Goal: Transaction & Acquisition: Book appointment/travel/reservation

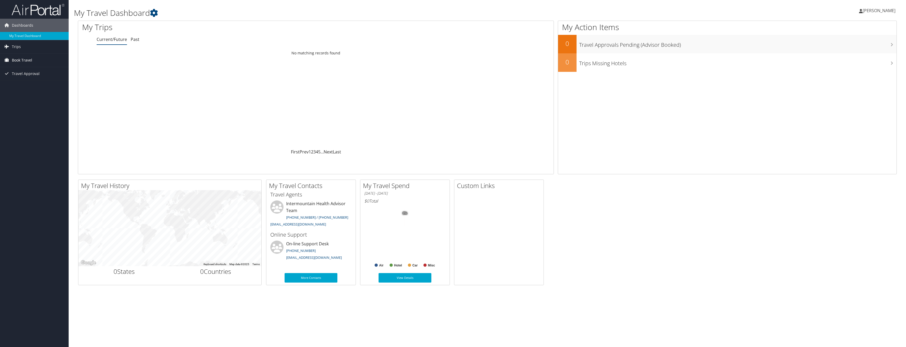
click at [18, 60] on span "Book Travel" at bounding box center [22, 60] width 20 height 13
click at [30, 68] on link "Agent Booking Request" at bounding box center [34, 71] width 69 height 8
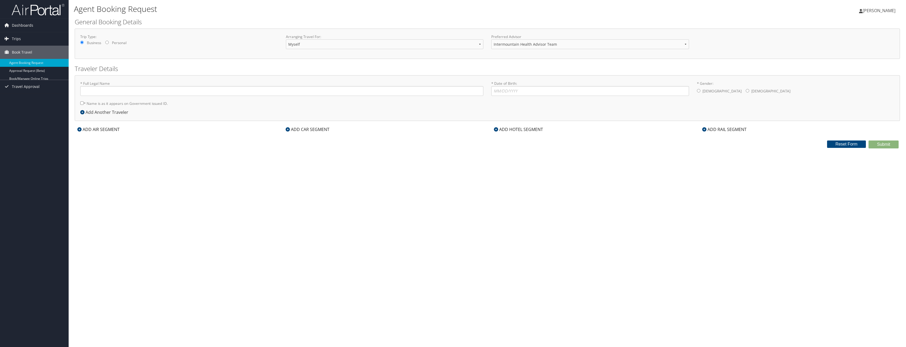
type input "[PERSON_NAME]"
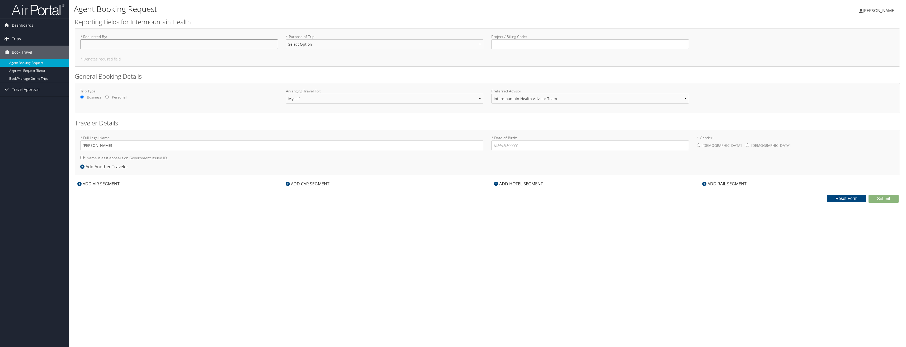
click at [190, 43] on input "* Requested By : Required" at bounding box center [179, 44] width 198 height 10
type input "[PERSON_NAME]"
click at [363, 45] on select "Select Option 3rd Party Reimbursable Business CME Conf or Education Groups Pers…" at bounding box center [385, 44] width 198 height 10
select select "Business"
click at [286, 39] on select "Select Option 3rd Party Reimbursable Business CME Conf or Education Groups Pers…" at bounding box center [385, 44] width 198 height 10
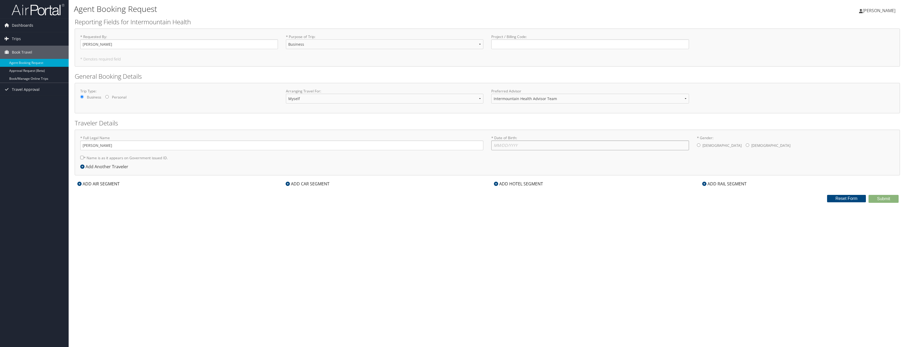
click at [516, 147] on input "* Date of Birth: Invalid Date" at bounding box center [590, 145] width 198 height 10
type input "[DATE]"
click at [695, 143] on div "* Gender: [DEMOGRAPHIC_DATA] [DEMOGRAPHIC_DATA]" at bounding box center [796, 143] width 206 height 16
click at [698, 144] on input "* Gender: [DEMOGRAPHIC_DATA] [DEMOGRAPHIC_DATA]" at bounding box center [698, 144] width 3 height 3
radio input "true"
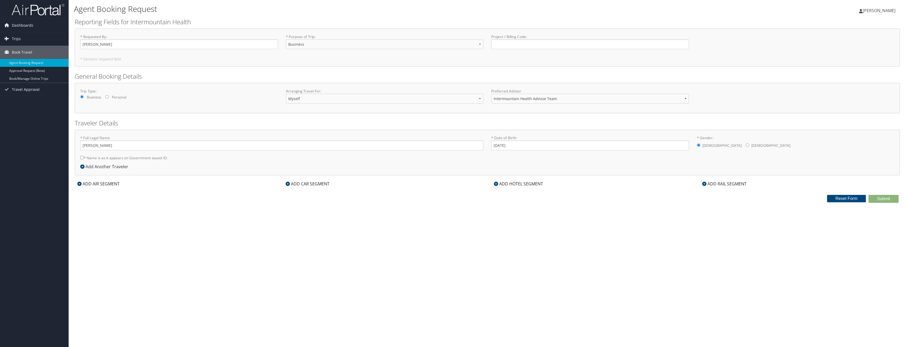
click at [81, 158] on input "* Name is as it appears on Government issued ID." at bounding box center [81, 157] width 3 height 3
checkbox input "true"
click at [95, 187] on form "Reporting Fields for Intermountain Health * Requested By : [PERSON_NAME] Requir…" at bounding box center [487, 109] width 825 height 185
click at [96, 185] on div "ADD AIR SEGMENT" at bounding box center [99, 184] width 48 height 6
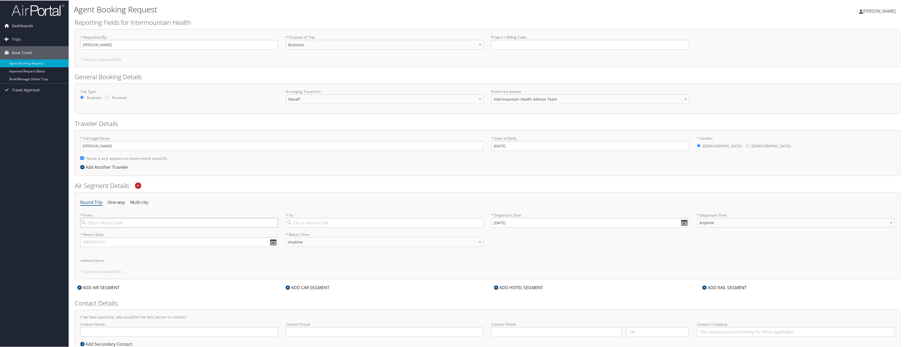
click at [138, 223] on input "search" at bounding box center [179, 222] width 198 height 10
type input "LAS"
click at [118, 251] on div "City" at bounding box center [179, 253] width 191 height 7
click at [118, 227] on input "LAS" at bounding box center [179, 222] width 198 height 10
type input "[GEOGRAPHIC_DATA] ([GEOGRAPHIC_DATA])"
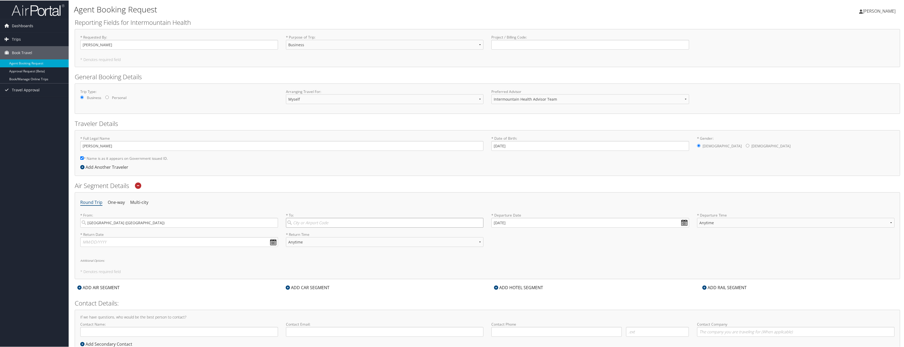
click at [308, 221] on input "search" at bounding box center [385, 222] width 198 height 10
click at [311, 236] on div "City" at bounding box center [385, 239] width 191 height 7
click at [311, 227] on input "SLC" at bounding box center [385, 222] width 198 height 10
type input "[GEOGRAPHIC_DATA] (SLC [US_STATE])"
click at [521, 224] on input "[DATE]" at bounding box center [590, 222] width 198 height 10
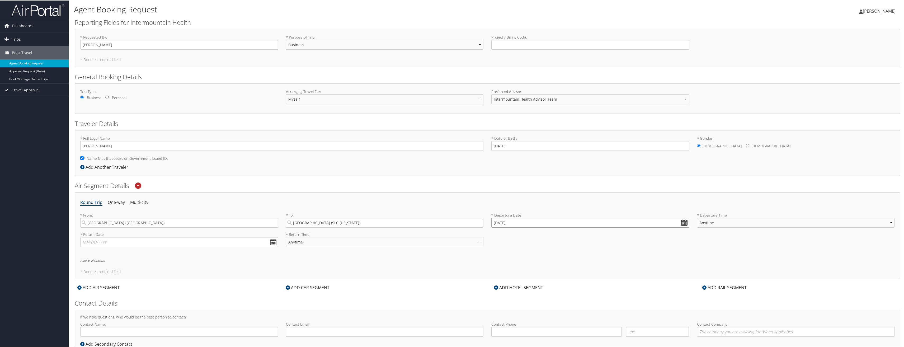
click at [680, 222] on input "[DATE]" at bounding box center [590, 222] width 198 height 10
click at [516, 234] on th "[DATE]" at bounding box center [520, 234] width 38 height 7
click at [541, 234] on th at bounding box center [543, 234] width 7 height 7
click at [503, 265] on td "10" at bounding box center [504, 265] width 7 height 7
type input "[DATE]"
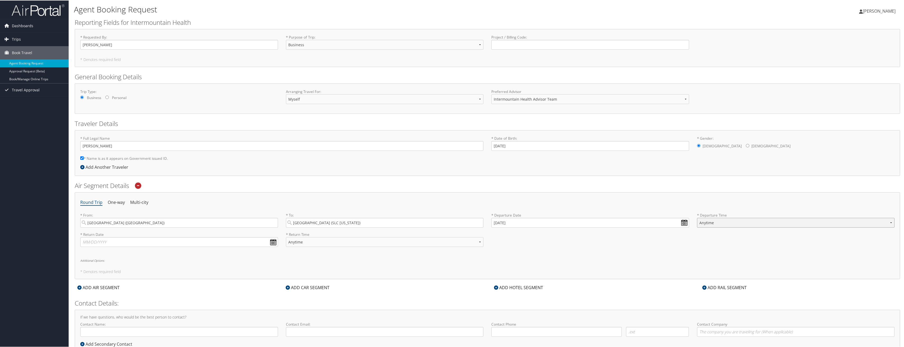
click at [707, 223] on select "Anytime Early Morning (5AM-7AM) Morning (7AM-12PM) Afternoon (12PM-5PM) Evening…" at bounding box center [796, 222] width 198 height 10
click at [697, 217] on select "Anytime Early Morning (5AM-7AM) Morning (7AM-12PM) Afternoon (12PM-5PM) Evening…" at bounding box center [796, 222] width 198 height 10
click at [731, 224] on select "Anytime Early Morning (5AM-7AM) Morning (7AM-12PM) Afternoon (12PM-5PM) Evening…" at bounding box center [796, 222] width 198 height 10
select select "3:00 PM"
click at [697, 217] on select "Anytime Early Morning (5AM-7AM) Morning (7AM-12PM) Afternoon (12PM-5PM) Evening…" at bounding box center [796, 222] width 198 height 10
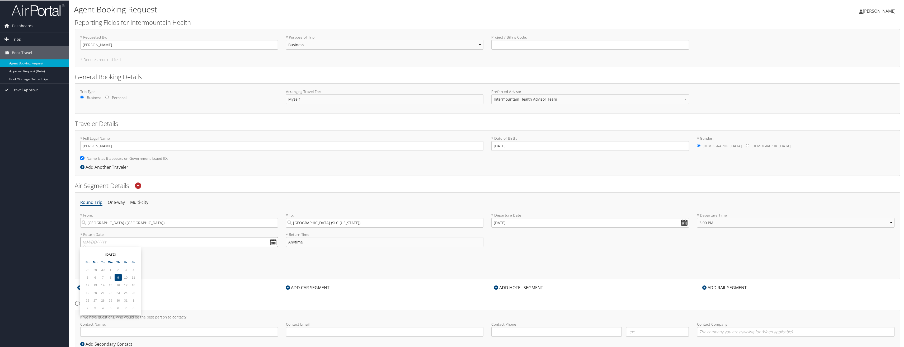
click at [272, 243] on input "text" at bounding box center [179, 241] width 198 height 10
click at [132, 254] on th at bounding box center [133, 253] width 7 height 7
click at [103, 284] on td "11" at bounding box center [102, 284] width 7 height 7
type input "[DATE]"
click at [477, 241] on select "Anytime Early Morning (5AM-7AM) Morning (7AM-12PM) Afternoon (12PM-5PM) Evening…" at bounding box center [385, 241] width 198 height 10
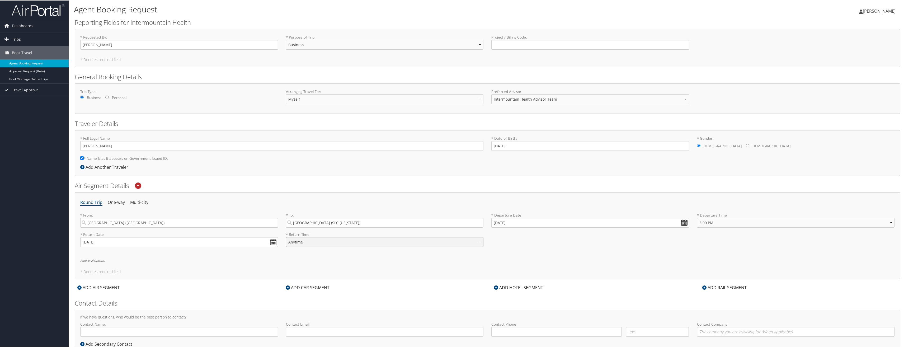
select select "7:00 PM"
click at [286, 236] on select "Anytime Early Morning (5AM-7AM) Morning (7AM-12PM) Afternoon (12PM-5PM) Evening…" at bounding box center [385, 241] width 198 height 10
click at [406, 270] on h5 "* Denotes required field" at bounding box center [487, 271] width 814 height 4
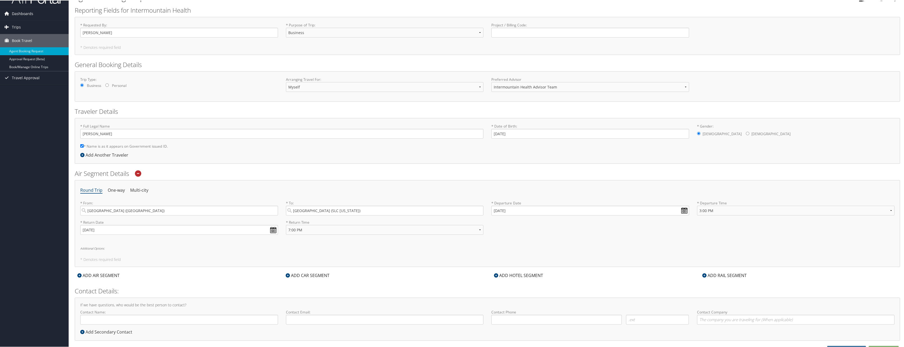
scroll to position [18, 0]
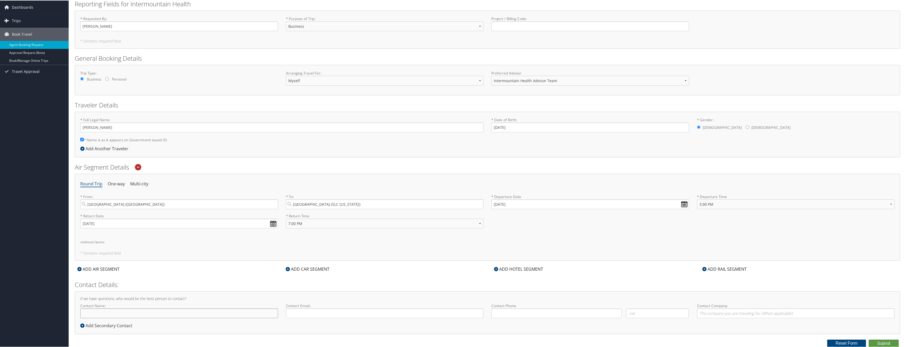
click at [179, 317] on input "Contact Name:" at bounding box center [179, 313] width 198 height 10
type input "[PERSON_NAME]"
click at [298, 315] on input "Contact Email:" at bounding box center [385, 313] width 198 height 10
type input "[PERSON_NAME][EMAIL_ADDRESS][PERSON_NAME][DOMAIN_NAME]"
type input "[PHONE_NUMBER]"
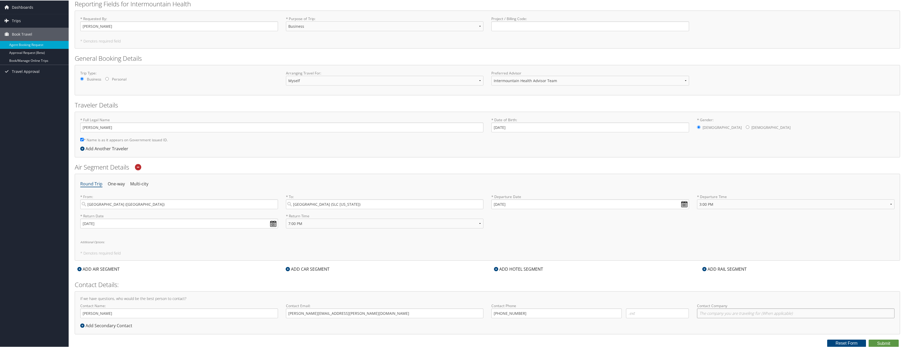
click at [716, 312] on input "Contact Company" at bounding box center [796, 313] width 198 height 10
type input "Intermountain Health"
click at [389, 244] on div "Round Trip One-way Multi-city * From: [GEOGRAPHIC_DATA] ([GEOGRAPHIC_DATA]) Req…" at bounding box center [487, 216] width 825 height 87
click at [308, 268] on div "ADD CAR SEGMENT" at bounding box center [307, 268] width 49 height 6
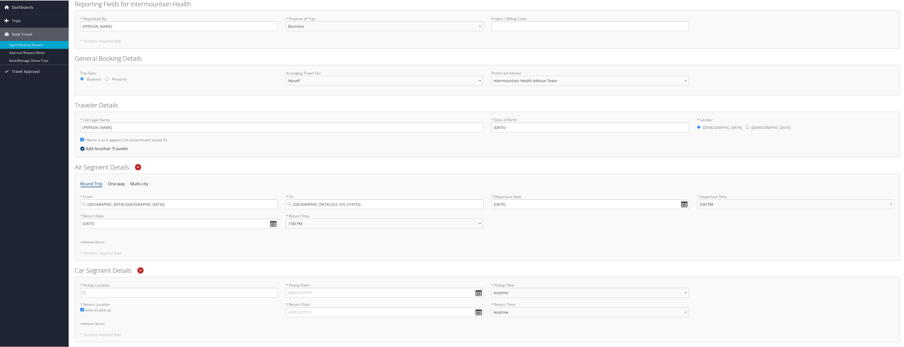
click at [142, 270] on icon at bounding box center [140, 270] width 6 height 6
click at [500, 308] on button "Confirm" at bounding box center [499, 306] width 33 height 8
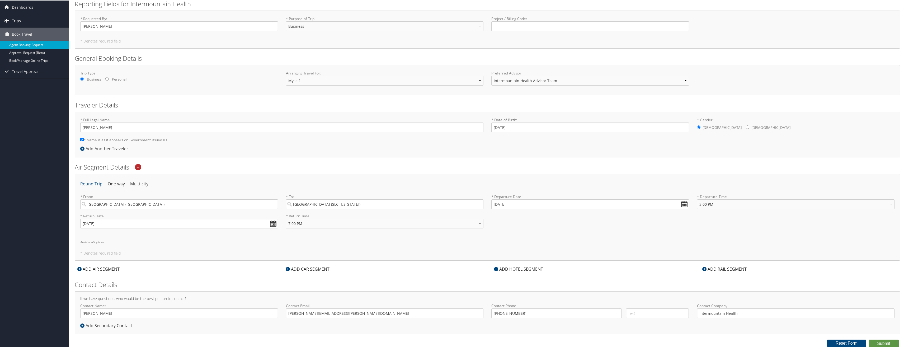
click at [526, 268] on div "ADD HOTEL SEGMENT" at bounding box center [518, 268] width 54 height 6
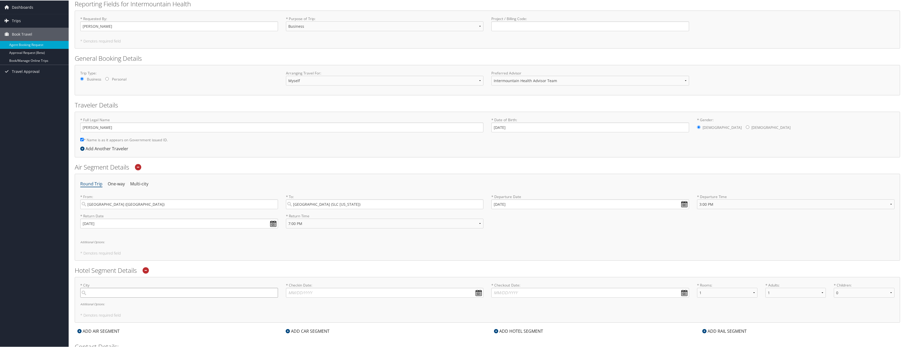
click at [177, 291] on input "search" at bounding box center [179, 292] width 198 height 10
type input "L"
click at [111, 304] on div "[GEOGRAPHIC_DATA] (SLC [US_STATE])" at bounding box center [179, 303] width 191 height 7
click at [111, 297] on input "SLC" at bounding box center [179, 292] width 198 height 10
type input "[GEOGRAPHIC_DATA]"
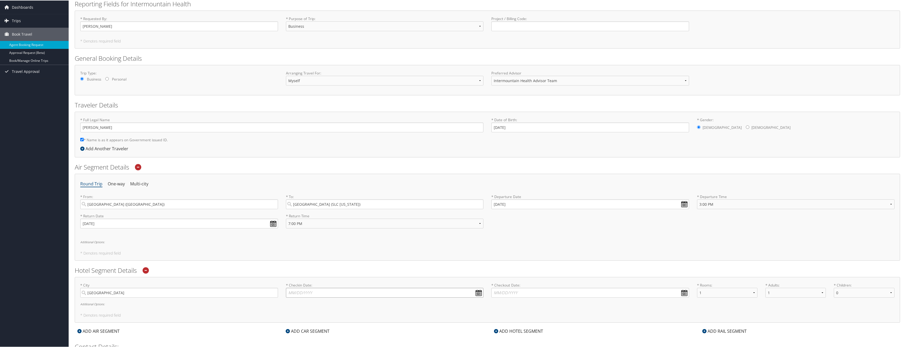
click at [477, 293] on input "* Checkin Date: Dates must be valid" at bounding box center [385, 292] width 198 height 10
click at [340, 304] on th at bounding box center [338, 304] width 7 height 7
click at [300, 334] on td "10" at bounding box center [300, 334] width 7 height 7
type input "[DATE]"
click at [682, 292] on input "* Checkout Date: Dates must be valid" at bounding box center [590, 292] width 198 height 10
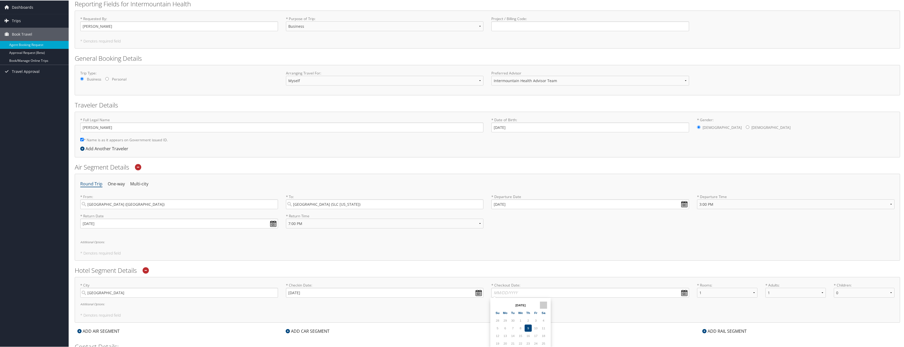
click at [544, 303] on th at bounding box center [543, 304] width 7 height 7
click at [514, 334] on td "11" at bounding box center [512, 334] width 7 height 7
click at [684, 293] on input "[DATE]" at bounding box center [590, 292] width 198 height 10
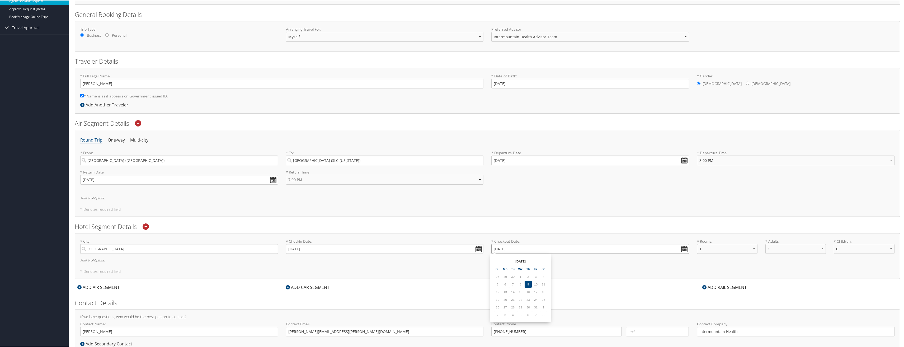
scroll to position [71, 0]
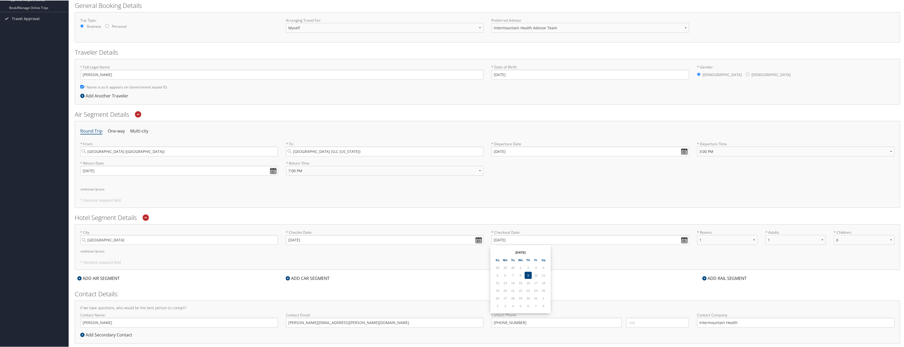
click at [495, 250] on th at bounding box center [497, 251] width 7 height 7
click at [544, 249] on th at bounding box center [543, 251] width 7 height 7
click at [520, 284] on td "12" at bounding box center [520, 282] width 7 height 7
type input "[DATE]"
click at [270, 170] on input "[DATE]" at bounding box center [179, 170] width 198 height 10
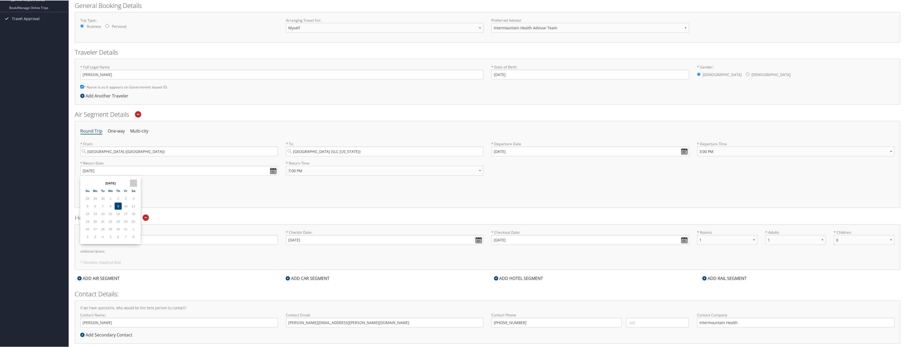
click at [135, 182] on th at bounding box center [133, 182] width 7 height 7
click at [110, 212] on td "12" at bounding box center [110, 213] width 7 height 7
type input "[DATE]"
click at [475, 170] on select "Anytime Early Morning (5AM-7AM) Morning (7AM-12PM) Afternoon (12PM-5PM) Evening…" at bounding box center [385, 170] width 198 height 10
select select "7AM-12PM"
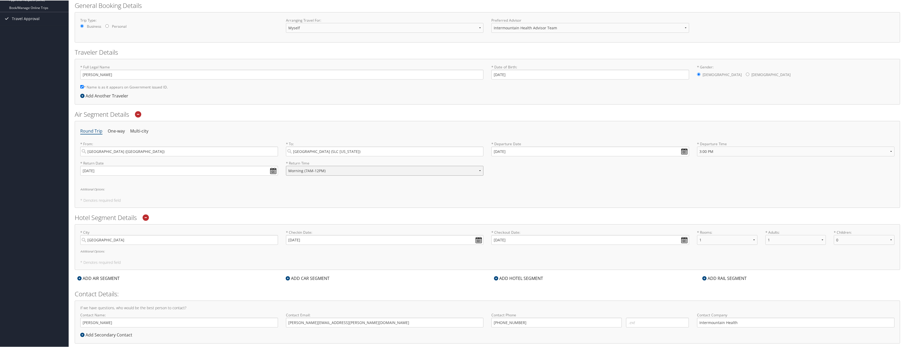
click at [286, 165] on select "Anytime Early Morning (5AM-7AM) Morning (7AM-12PM) Afternoon (12PM-5PM) Evening…" at bounding box center [385, 170] width 198 height 10
click at [355, 192] on div "Round Trip One-way Multi-city * From: [GEOGRAPHIC_DATA] ([GEOGRAPHIC_DATA]) Req…" at bounding box center [487, 163] width 825 height 87
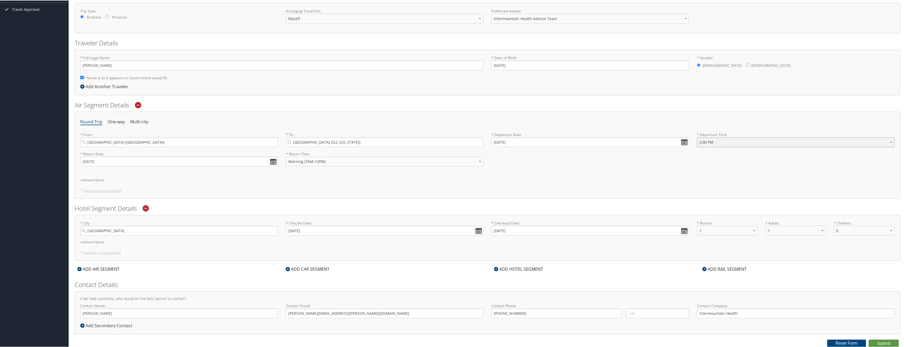
click at [890, 140] on select "Anytime Early Morning (5AM-7AM) Morning (7AM-12PM) Afternoon (12PM-5PM) Evening…" at bounding box center [796, 142] width 198 height 10
click at [697, 137] on select "Anytime Early Morning (5AM-7AM) Morning (7AM-12PM) Afternoon (12PM-5PM) Evening…" at bounding box center [796, 142] width 198 height 10
click at [776, 164] on div "* Return Date [DATE] Dates must be valid * Return Time Anytime Early Morning (5…" at bounding box center [487, 160] width 822 height 19
click at [887, 144] on select "Anytime Early Morning (5AM-7AM) Morning (7AM-12PM) Afternoon (12PM-5PM) Evening…" at bounding box center [796, 142] width 198 height 10
select select "3:00 PM"
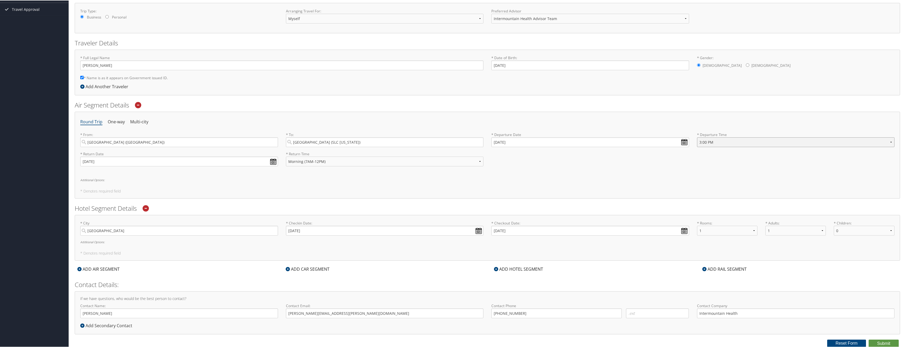
click at [697, 137] on select "Anytime Early Morning (5AM-7AM) Morning (7AM-12PM) Afternoon (12PM-5PM) Evening…" at bounding box center [796, 142] width 198 height 10
click at [714, 182] on div "Round Trip One-way Multi-city * From: [GEOGRAPHIC_DATA] ([GEOGRAPHIC_DATA]) Req…" at bounding box center [487, 154] width 825 height 87
click at [887, 141] on select "Anytime Early Morning (5AM-7AM) Morning (7AM-12PM) Afternoon (12PM-5PM) Evening…" at bounding box center [796, 142] width 198 height 10
click at [590, 179] on h6 "Additional Options:" at bounding box center [487, 179] width 814 height 3
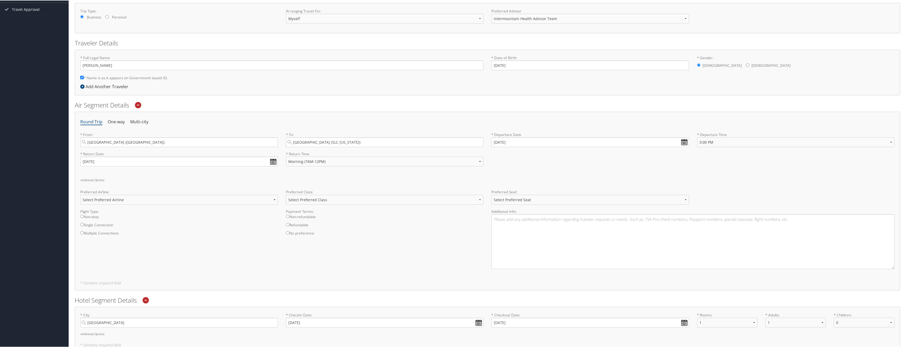
click at [602, 167] on div "* Return Date [DATE] Dates must be valid * Return Time Anytime Early Morning (5…" at bounding box center [487, 160] width 822 height 19
click at [257, 201] on select "Select Preferred Airline Delta United Airlines American Airlines Southwest Airl…" at bounding box center [179, 199] width 198 height 10
select select "Delta(DL)"
click at [80, 194] on select "Select Preferred Airline Delta United Airlines American Airlines Southwest Airl…" at bounding box center [179, 199] width 198 height 10
click at [83, 216] on input "Non-stop" at bounding box center [81, 215] width 3 height 3
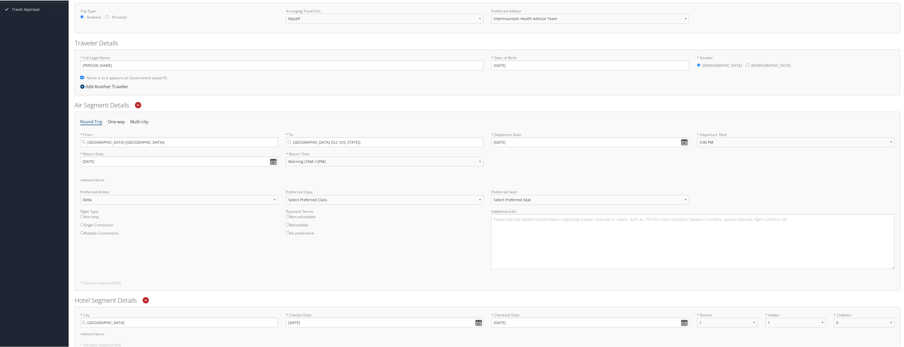
radio input "true"
click at [379, 199] on select "Select Preferred Class Economy Economy Plus Business First Class" at bounding box center [385, 199] width 198 height 10
select select "Economy"
click at [286, 194] on select "Select Preferred Class Economy Economy Plus Business First Class" at bounding box center [385, 199] width 198 height 10
click at [529, 194] on select "Select Preferred Seat Aisle Window Middle" at bounding box center [590, 199] width 198 height 10
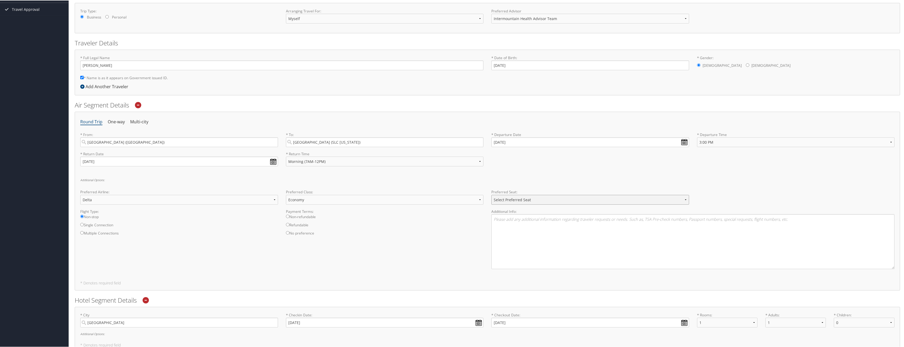
select select "Window"
click at [491, 194] on select "Select Preferred Seat Aisle Window Middle" at bounding box center [590, 199] width 198 height 10
click at [454, 235] on label "No preference" at bounding box center [385, 234] width 198 height 8
click at [289, 234] on input "No preference" at bounding box center [287, 231] width 3 height 3
radio input "true"
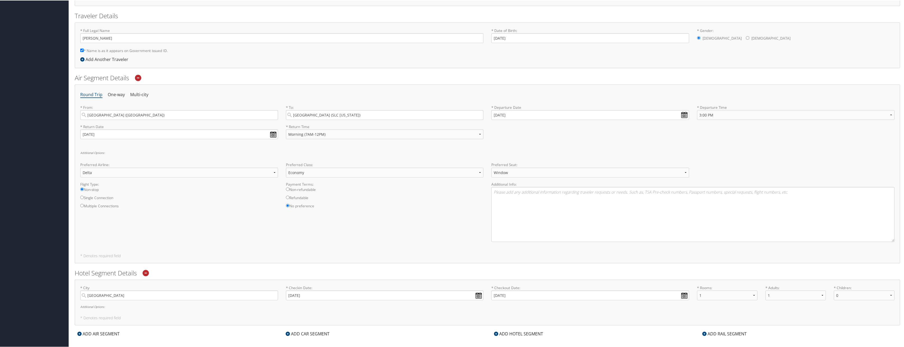
scroll to position [133, 0]
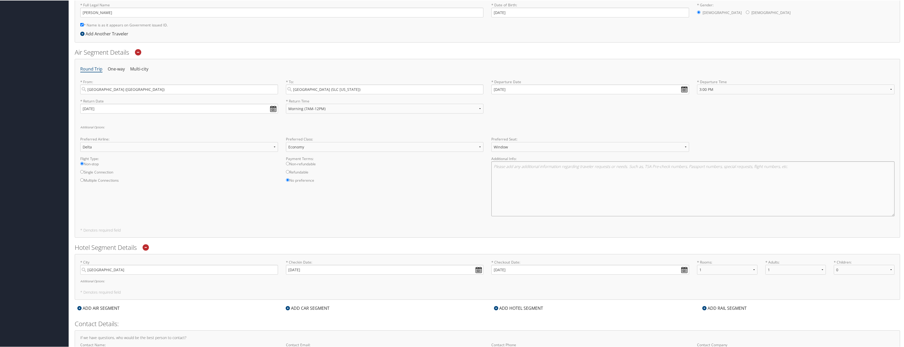
click at [729, 172] on textarea at bounding box center [692, 188] width 403 height 55
type textarea "TSA PRECHECK TT141S5V3"
click at [424, 194] on div "Flight Type: Non-stop Single Connection Multiple Connections Payment Terms: Non…" at bounding box center [487, 187] width 822 height 64
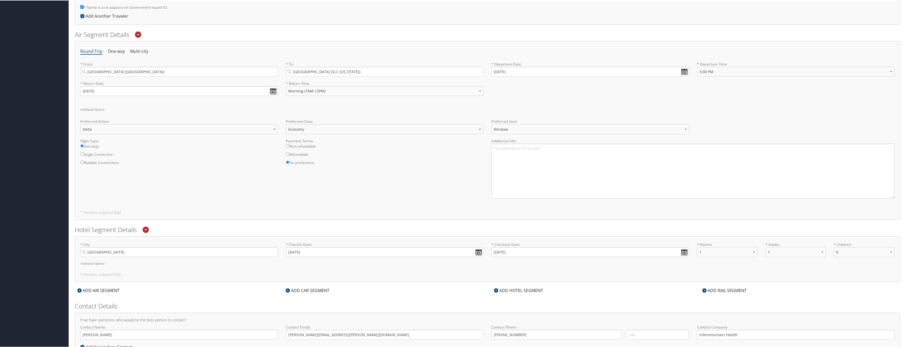
scroll to position [172, 0]
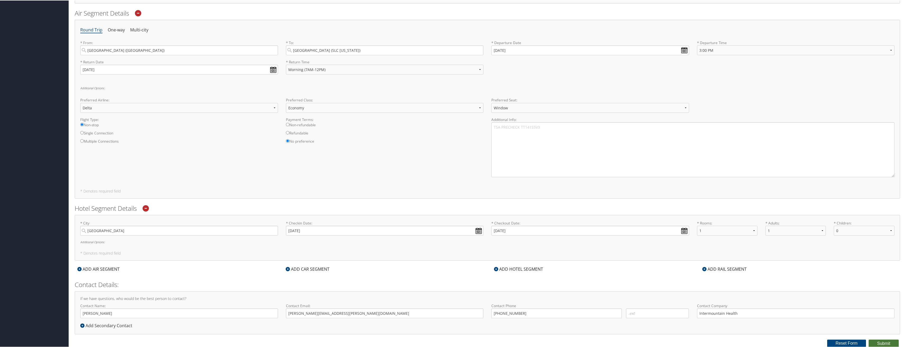
click at [881, 342] on button "Submit" at bounding box center [883, 343] width 30 height 8
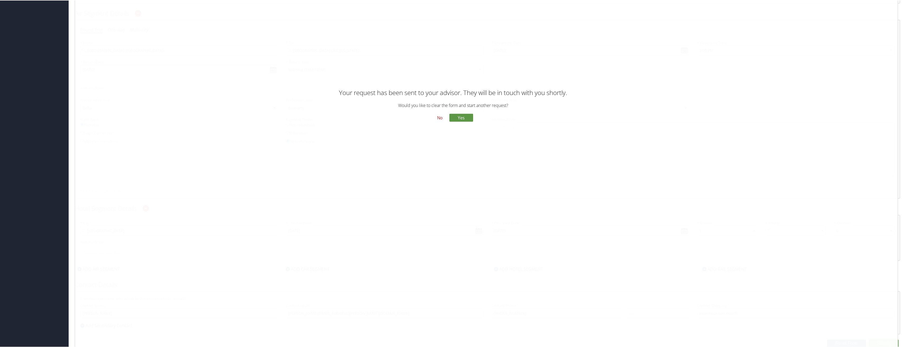
click at [438, 116] on button "No" at bounding box center [440, 117] width 14 height 9
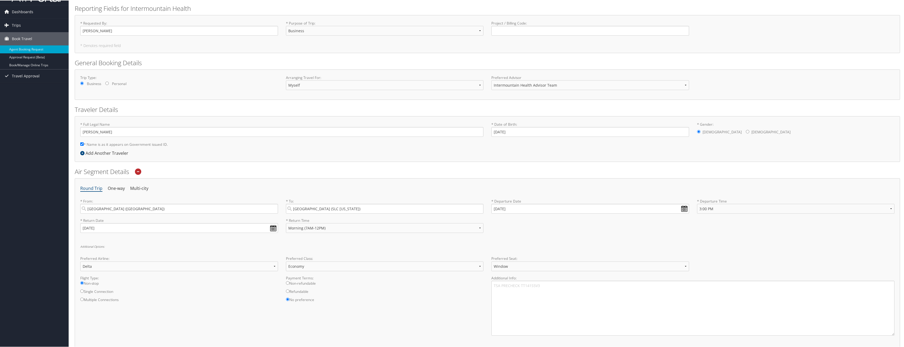
scroll to position [0, 0]
